Goal: Task Accomplishment & Management: Manage account settings

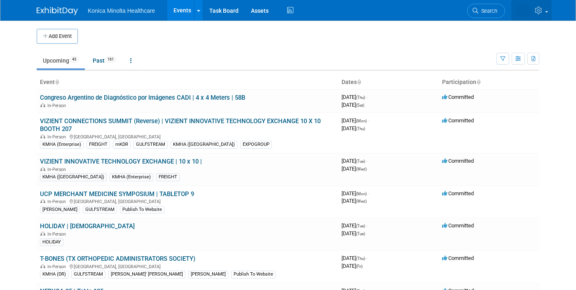
click at [450, 10] on link at bounding box center [531, 10] width 40 height 21
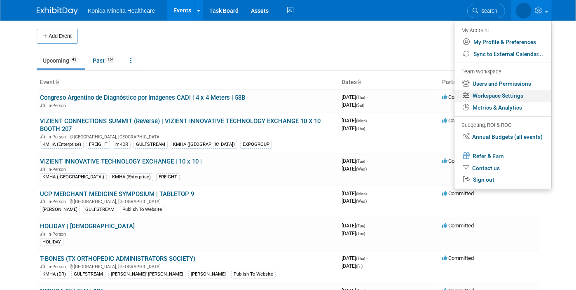
click at [450, 96] on link "Workspace Settings" at bounding box center [503, 96] width 97 height 12
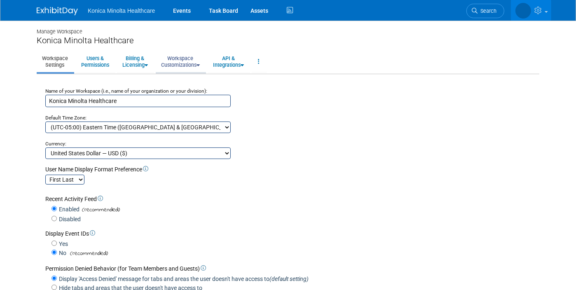
click at [174, 63] on link "Workspace Customizations" at bounding box center [180, 62] width 49 height 20
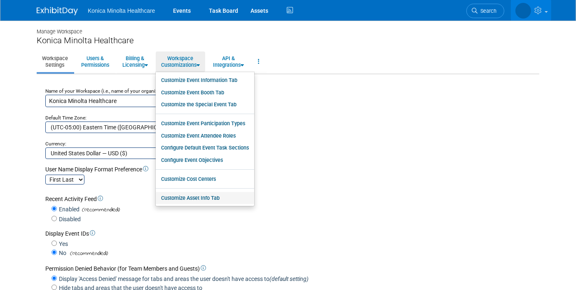
click at [203, 199] on link "Customize Asset Info Tab" at bounding box center [205, 198] width 99 height 12
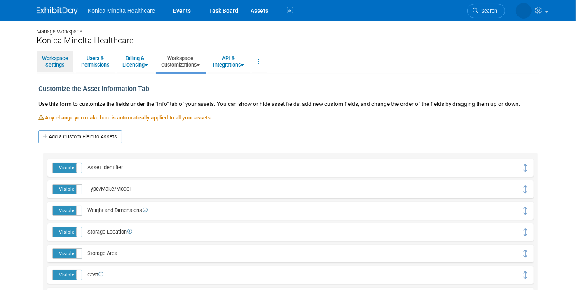
click at [40, 60] on link "Workspace Settings" at bounding box center [55, 62] width 37 height 20
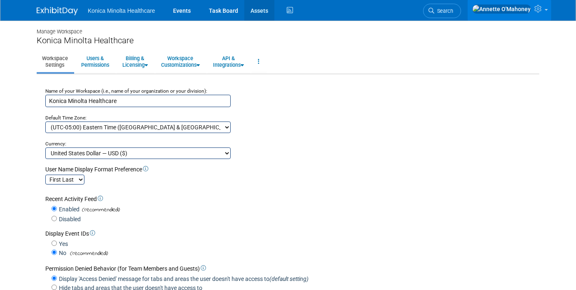
click at [259, 12] on link "Assets" at bounding box center [259, 10] width 30 height 21
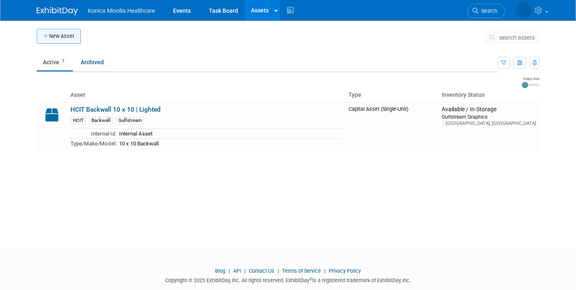
click at [59, 32] on button "New Asset" at bounding box center [59, 36] width 44 height 15
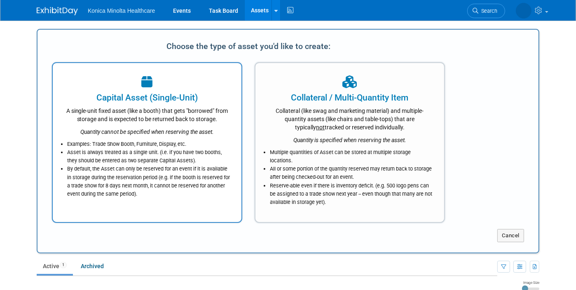
click at [119, 134] on icon "Quantity cannot be specified when reserving the asset." at bounding box center [147, 132] width 134 height 7
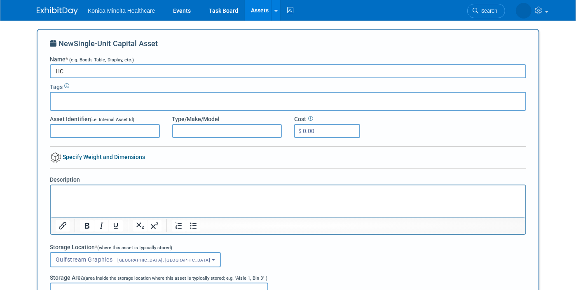
type input "H"
type input "Booth Structure 20x20 | HCIT"
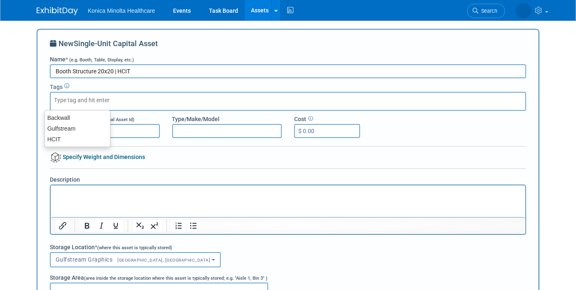
type input "G"
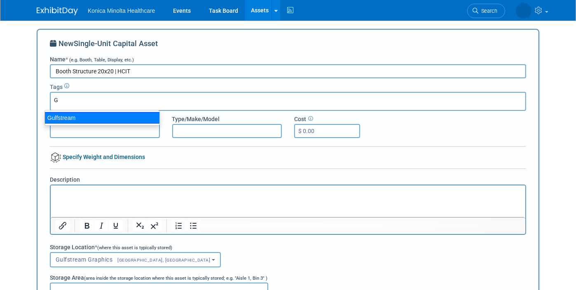
click at [97, 119] on div "Gulfstream" at bounding box center [102, 118] width 115 height 12
type input "Gulfstream"
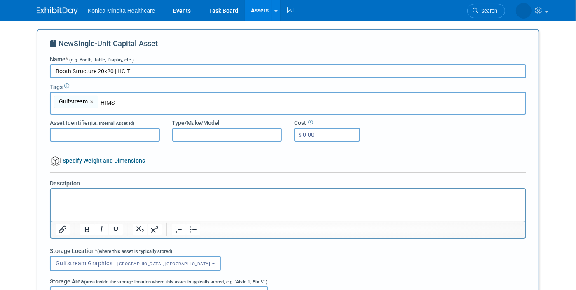
type input "HIMSS"
type input "Gulfstream, HIMSS"
click at [125, 134] on input "Asset Identifier (i.e. Internal Asset Id)" at bounding box center [105, 135] width 110 height 14
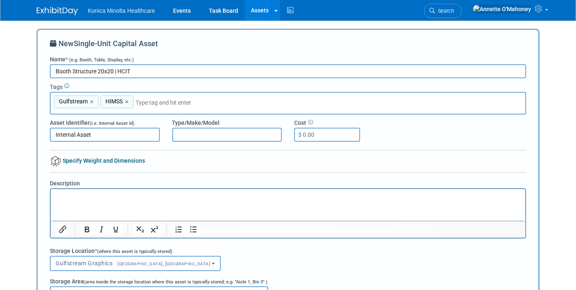
type input "Internal Asset"
type input "$ 40,000"
click at [190, 136] on input "Type/Make/Model" at bounding box center [227, 135] width 110 height 14
type input "4"
type input "Four Quadrant"
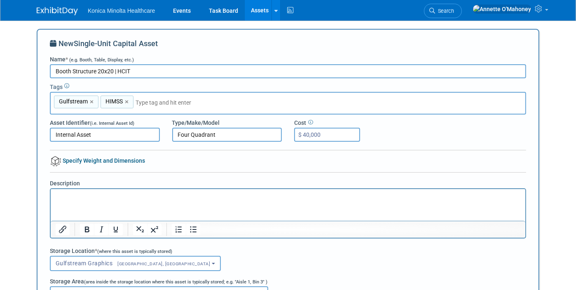
click at [91, 70] on input "Booth Structure 20x20 | HCIT" at bounding box center [288, 71] width 476 height 14
type input "Booth Structure | Lighted | 20x20 | HCIT"
click at [214, 134] on input "Four Quadrant" at bounding box center [227, 135] width 110 height 14
type input "Four Quadrant Booth Structure"
click at [82, 196] on p "Rich Text Area. Press ALT-0 for help." at bounding box center [287, 196] width 465 height 8
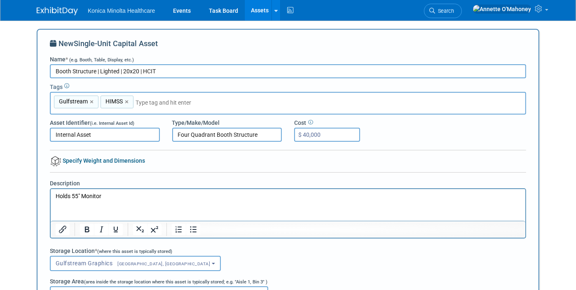
click at [90, 71] on input "Booth Structure | Lighted | 20x20 | HCIT" at bounding box center [288, 71] width 476 height 14
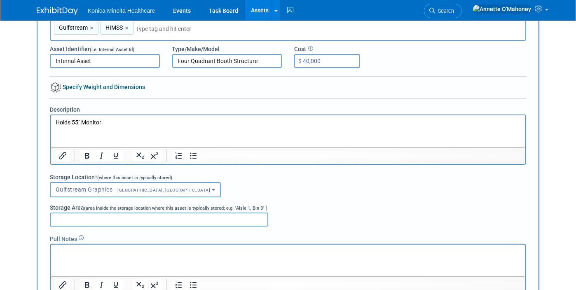
scroll to position [52, 0]
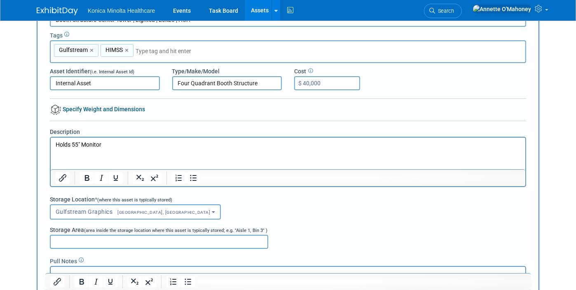
type input "Booth Structure-Center Tower | Lighted | 20x20 | HCIT"
click at [108, 145] on p "Holds 55" Monitor" at bounding box center [287, 145] width 465 height 8
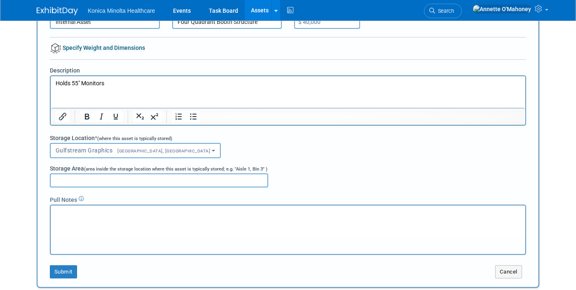
scroll to position [307, 0]
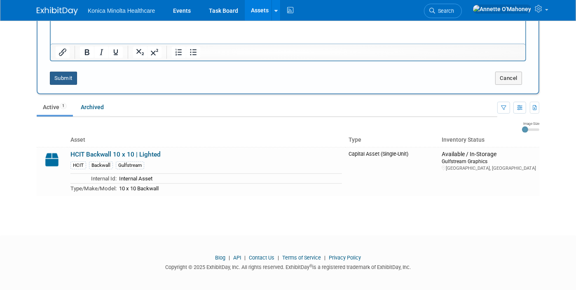
click at [50, 78] on button "Submit" at bounding box center [63, 78] width 27 height 13
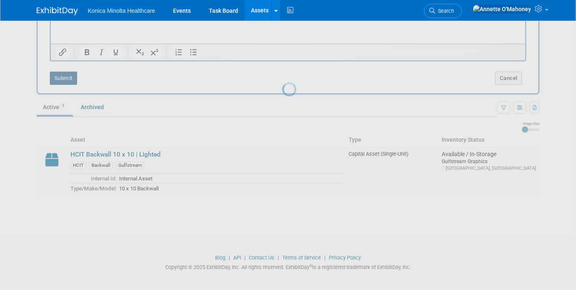
scroll to position [0, 0]
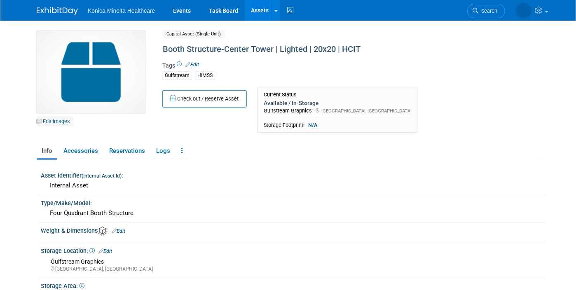
click at [45, 121] on link "Edit Images" at bounding box center [55, 121] width 37 height 10
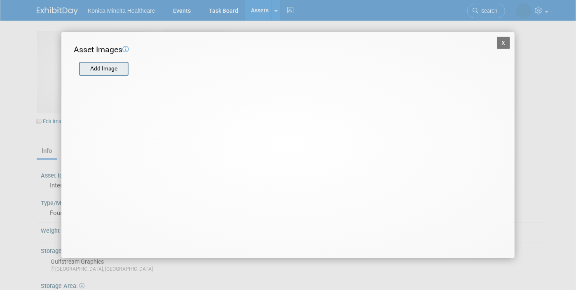
click at [110, 68] on input "file" at bounding box center [79, 69] width 98 height 12
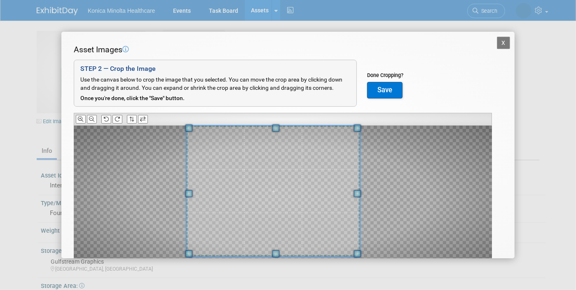
click at [186, 125] on span at bounding box center [188, 127] width 7 height 7
click at [376, 194] on div at bounding box center [283, 198] width 418 height 145
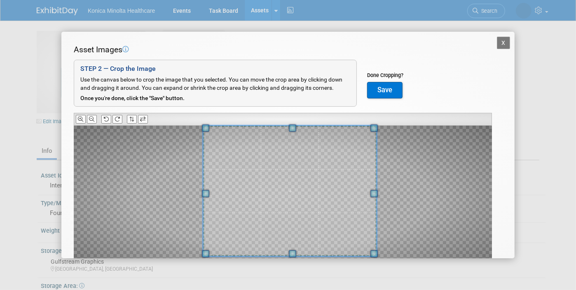
click at [370, 146] on span at bounding box center [290, 191] width 174 height 131
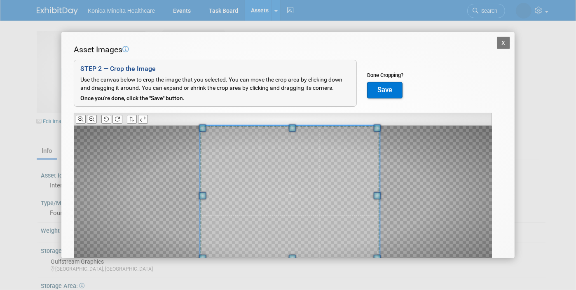
click at [293, 258] on span at bounding box center [292, 258] width 7 height 7
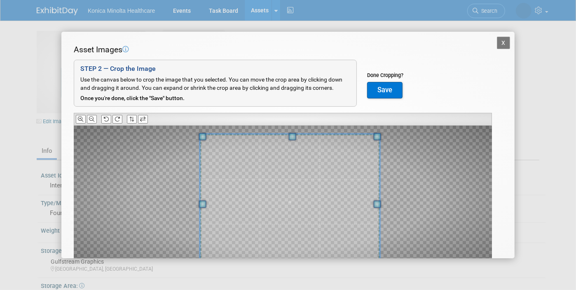
click at [309, 208] on span at bounding box center [290, 201] width 180 height 135
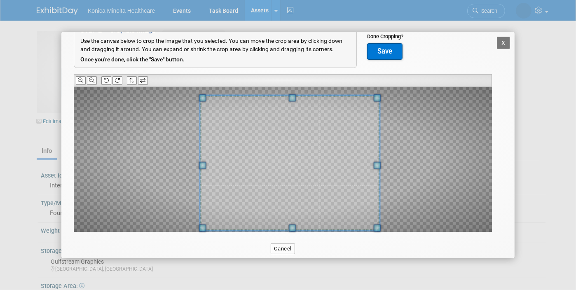
scroll to position [39, 0]
click at [387, 49] on button "Save" at bounding box center [384, 51] width 35 height 16
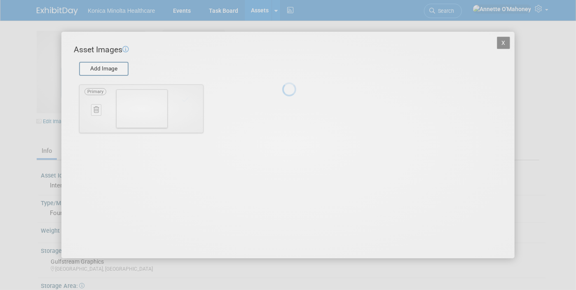
scroll to position [0, 0]
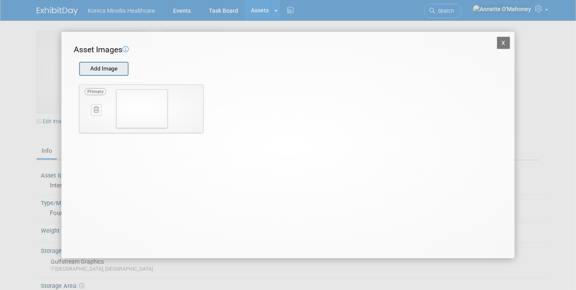
click at [106, 68] on input "file" at bounding box center [79, 69] width 98 height 12
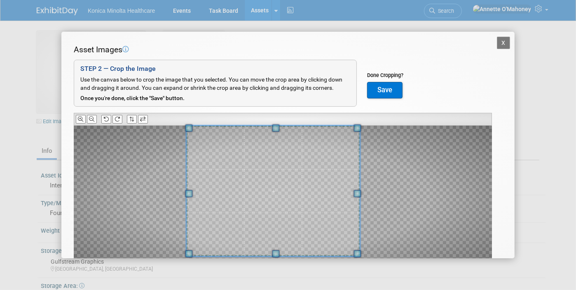
click at [190, 126] on span at bounding box center [188, 127] width 7 height 7
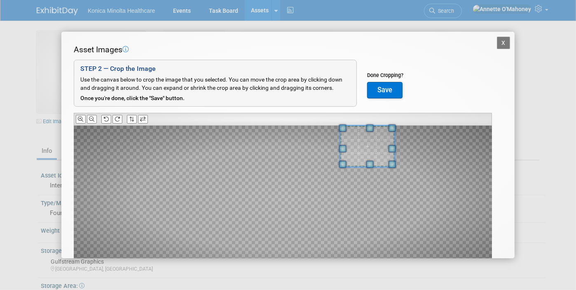
click at [373, 162] on div at bounding box center [283, 198] width 418 height 145
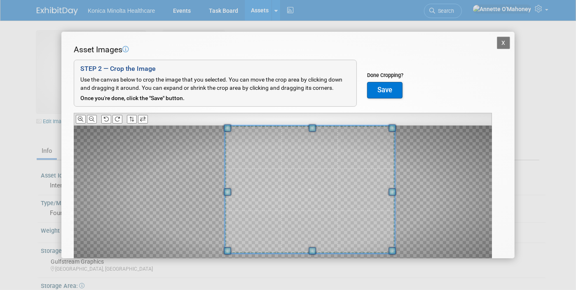
click at [229, 211] on div at bounding box center [310, 190] width 170 height 128
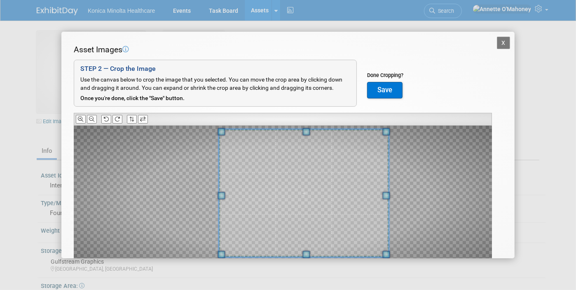
click at [280, 210] on span at bounding box center [304, 193] width 170 height 128
click at [224, 250] on span at bounding box center [224, 252] width 7 height 7
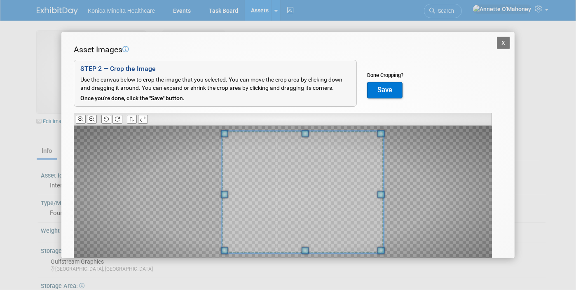
click at [380, 191] on span at bounding box center [381, 194] width 7 height 7
click at [306, 254] on span at bounding box center [305, 252] width 7 height 7
click at [227, 197] on span at bounding box center [224, 195] width 7 height 7
click at [394, 91] on button "Save" at bounding box center [384, 90] width 35 height 16
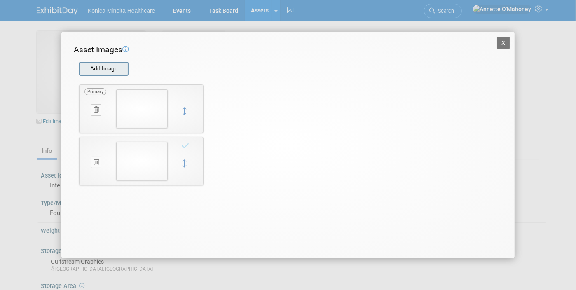
click at [118, 68] on input "file" at bounding box center [79, 69] width 98 height 12
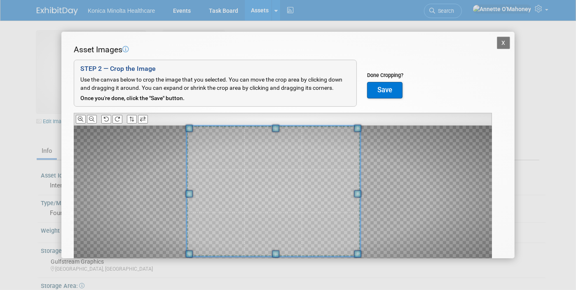
click at [185, 129] on span at bounding box center [188, 128] width 7 height 7
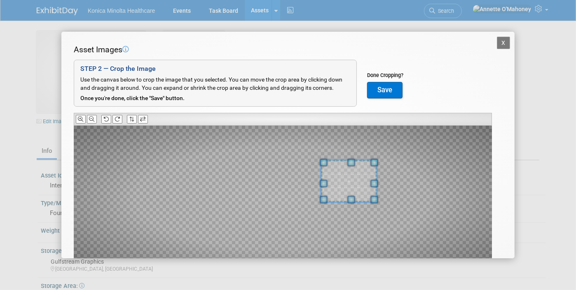
click at [366, 197] on div at bounding box center [283, 198] width 418 height 145
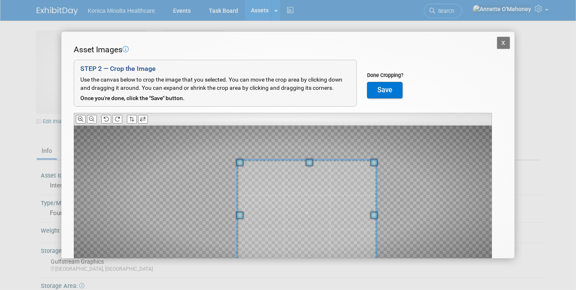
click at [237, 215] on div at bounding box center [306, 212] width 139 height 105
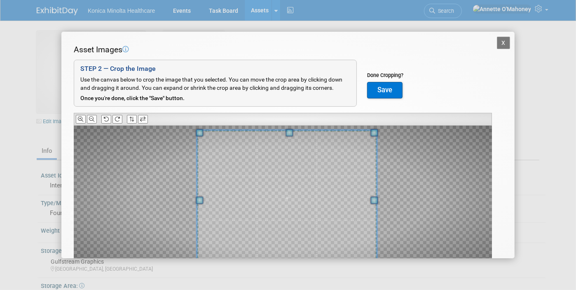
click at [217, 133] on div at bounding box center [287, 198] width 180 height 135
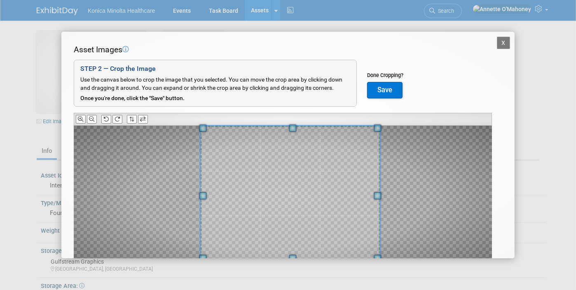
click at [273, 167] on span at bounding box center [291, 193] width 180 height 135
click at [293, 132] on span at bounding box center [292, 131] width 7 height 7
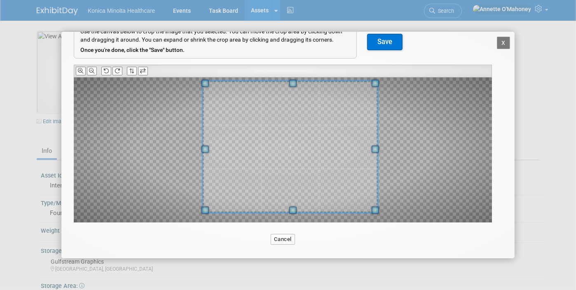
scroll to position [49, 0]
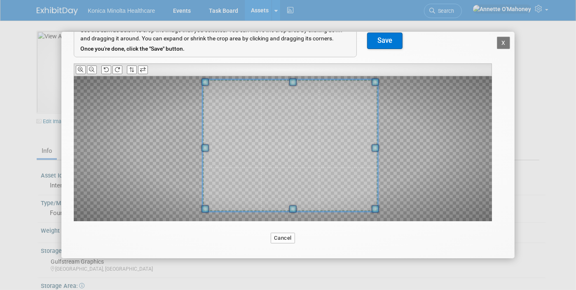
click at [383, 40] on button "Save" at bounding box center [384, 41] width 35 height 16
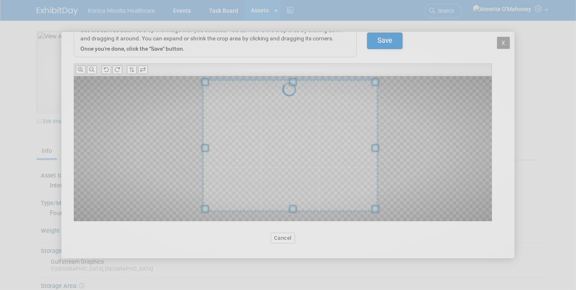
scroll to position [0, 0]
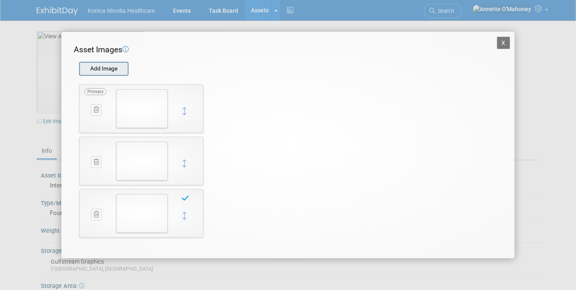
click at [108, 72] on input "file" at bounding box center [79, 69] width 98 height 12
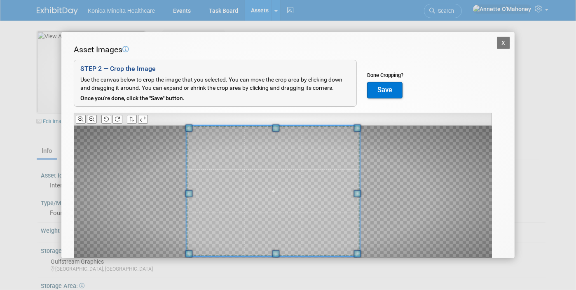
click at [190, 127] on span at bounding box center [188, 127] width 7 height 7
click at [369, 191] on div at bounding box center [283, 198] width 418 height 145
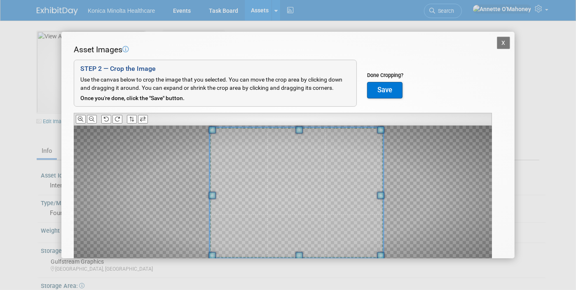
click at [359, 149] on span at bounding box center [297, 193] width 174 height 131
click at [375, 194] on span at bounding box center [378, 195] width 7 height 7
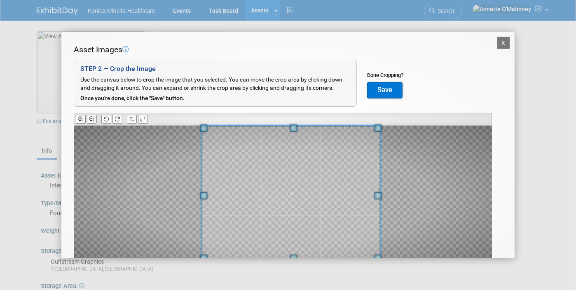
click at [193, 192] on div at bounding box center [283, 198] width 418 height 145
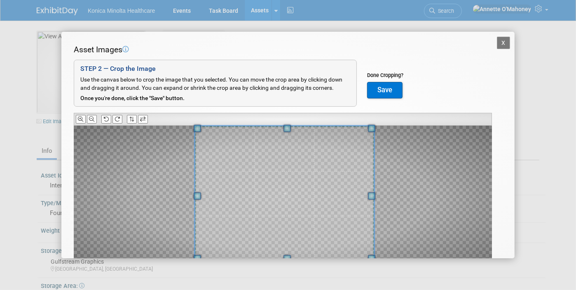
click at [222, 189] on span at bounding box center [284, 193] width 179 height 135
click at [382, 86] on button "Save" at bounding box center [384, 90] width 35 height 16
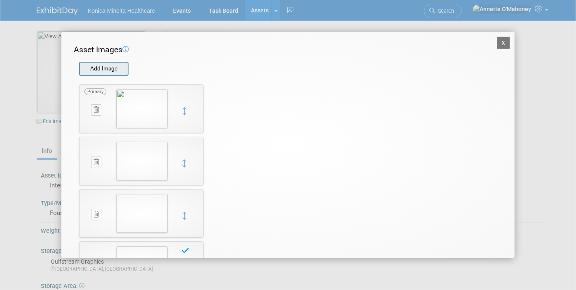
click at [115, 70] on input "file" at bounding box center [79, 69] width 98 height 12
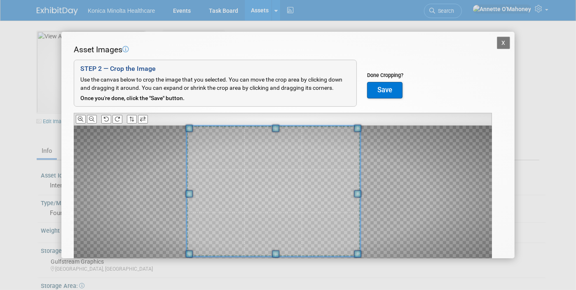
click at [176, 126] on div at bounding box center [283, 198] width 418 height 145
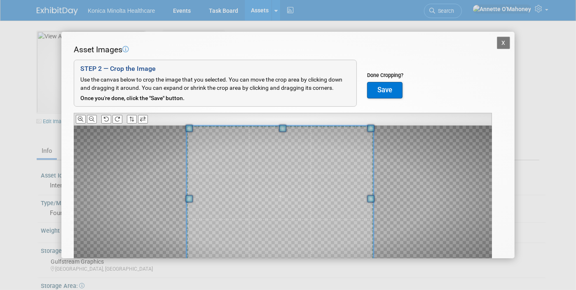
click at [373, 255] on div at bounding box center [280, 196] width 187 height 141
click at [362, 239] on span at bounding box center [278, 196] width 187 height 141
click at [380, 89] on button "Save" at bounding box center [384, 90] width 35 height 16
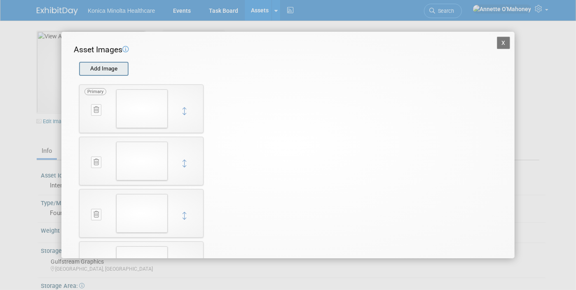
click at [121, 67] on input "file" at bounding box center [79, 69] width 98 height 12
type input "C:\fakepath\20250306_091019.jpg"
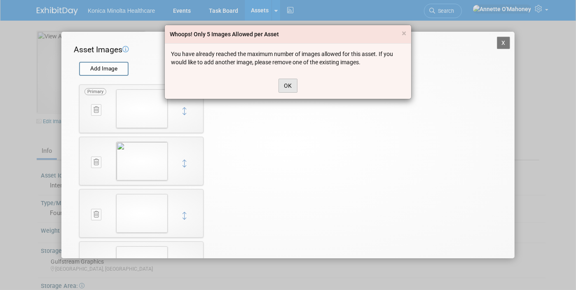
click at [289, 83] on button "OK" at bounding box center [288, 86] width 19 height 14
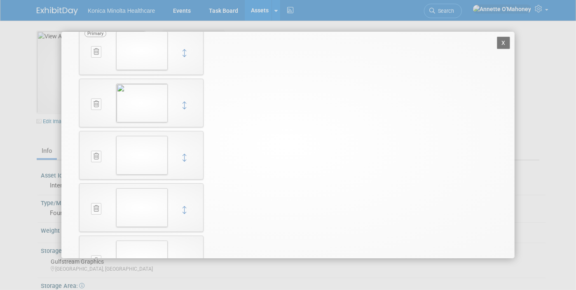
scroll to position [102, 0]
click at [497, 43] on button "X" at bounding box center [503, 43] width 13 height 12
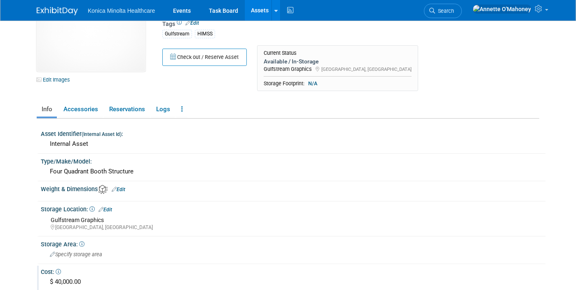
scroll to position [0, 0]
